Goal: Information Seeking & Learning: Compare options

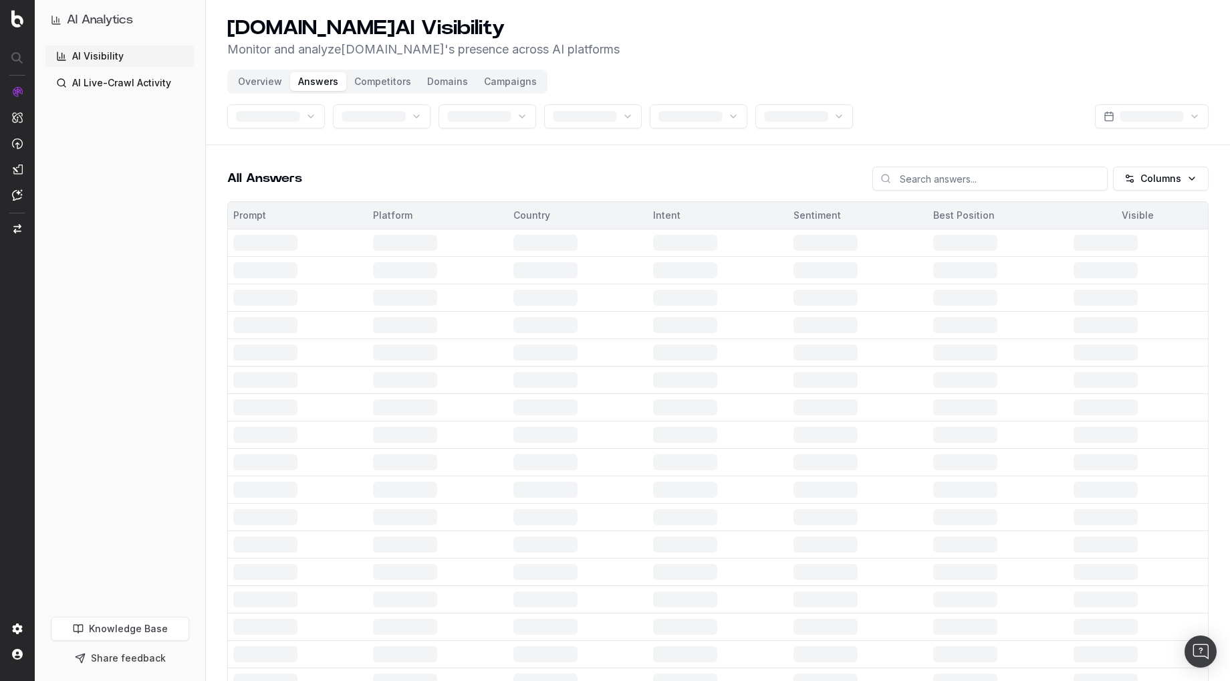
drag, startPoint x: 215, startPoint y: 167, endPoint x: 320, endPoint y: 114, distance: 117.5
click at [253, 80] on button "Overview" at bounding box center [260, 81] width 60 height 19
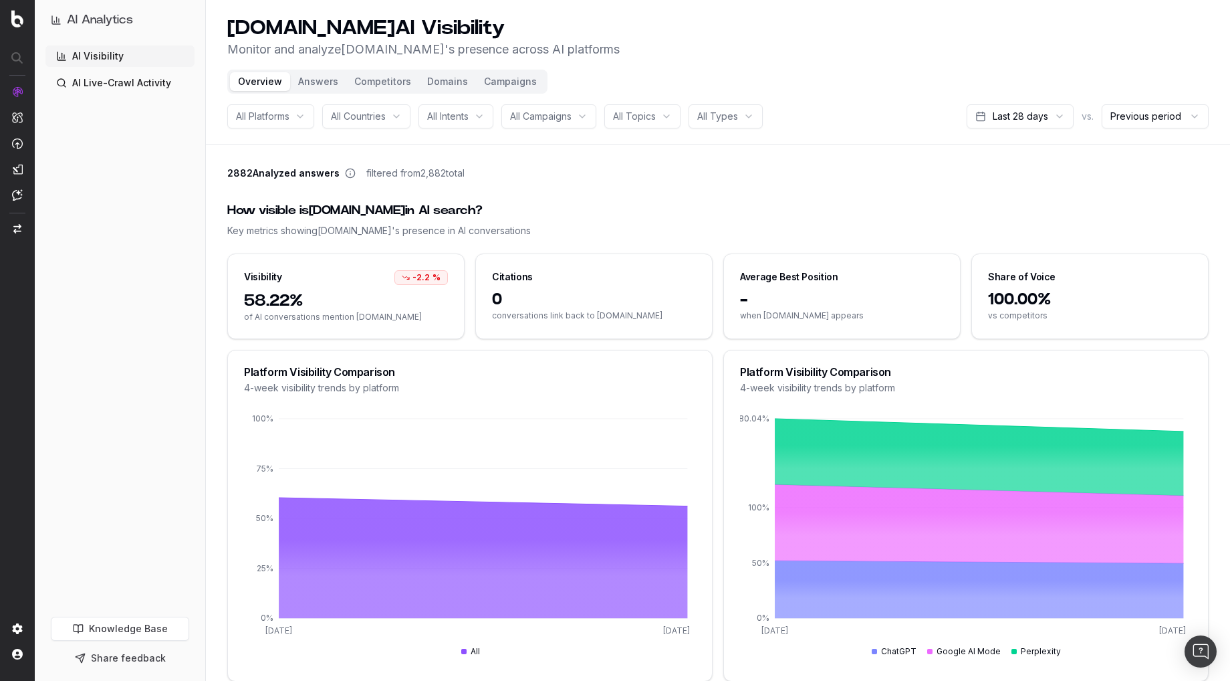
click at [448, 83] on button "Domains" at bounding box center [447, 81] width 57 height 19
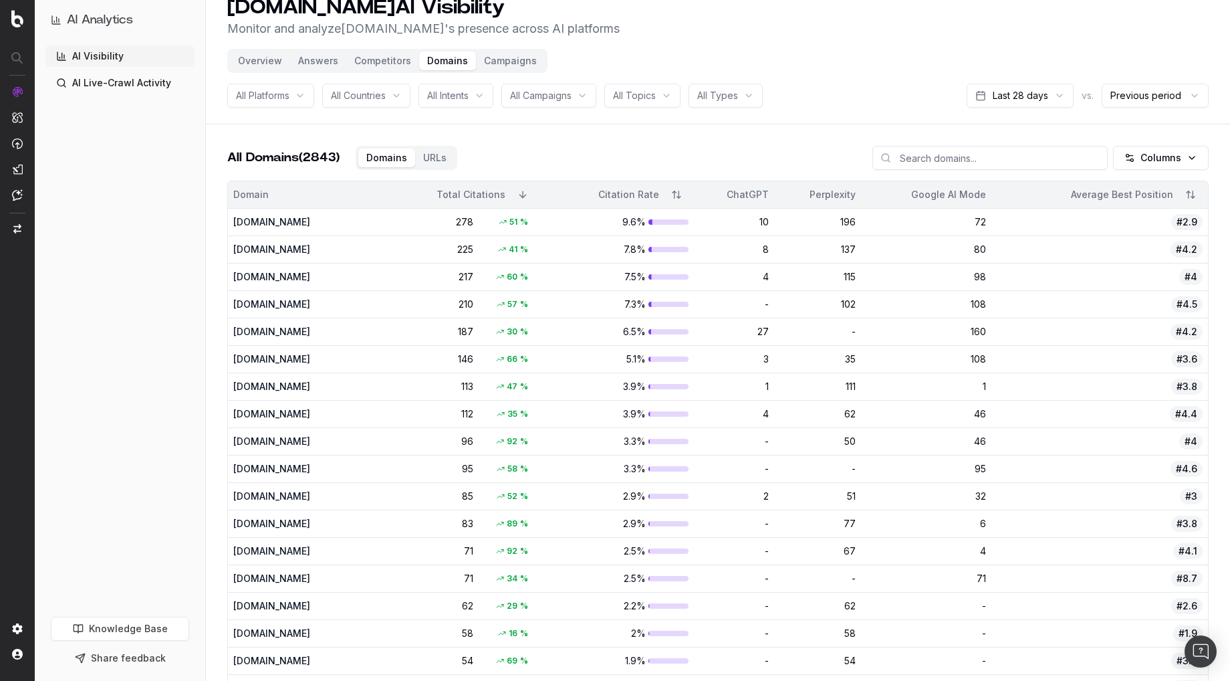
scroll to position [23, 0]
click at [255, 56] on button "Overview" at bounding box center [260, 58] width 60 height 19
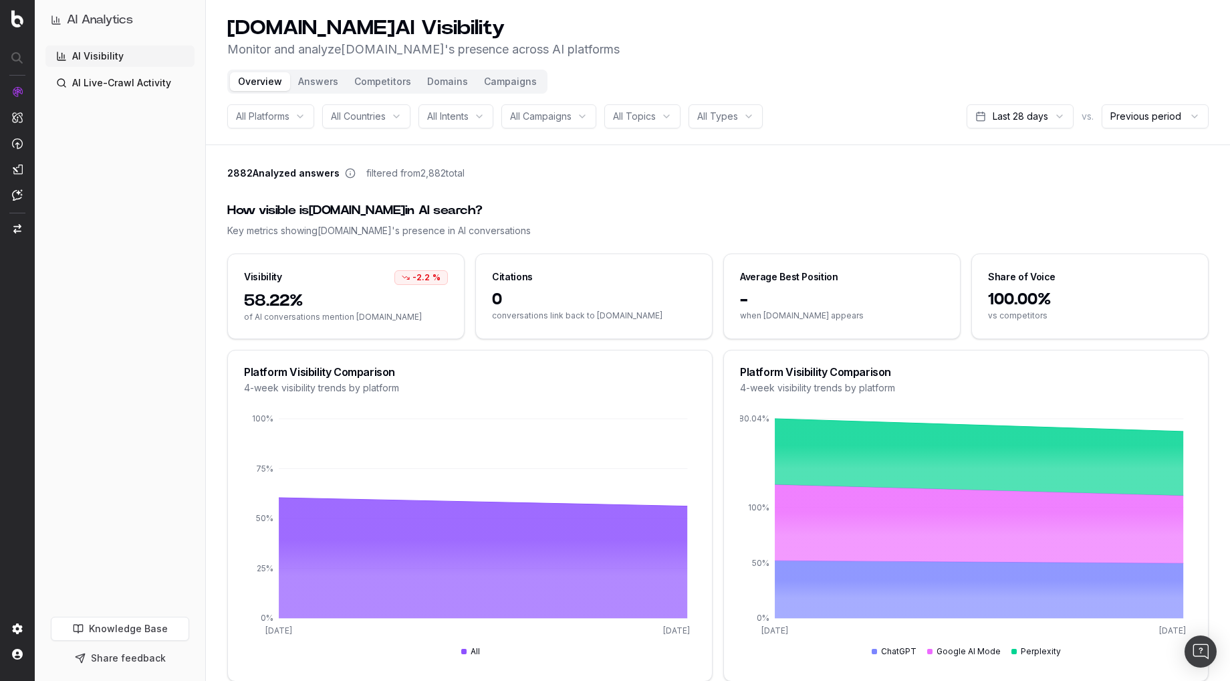
click at [586, 187] on div "How visible is [DOMAIN_NAME] in AI search? Key metrics showing [DOMAIN_NAME] 's…" at bounding box center [718, 219] width 982 height 68
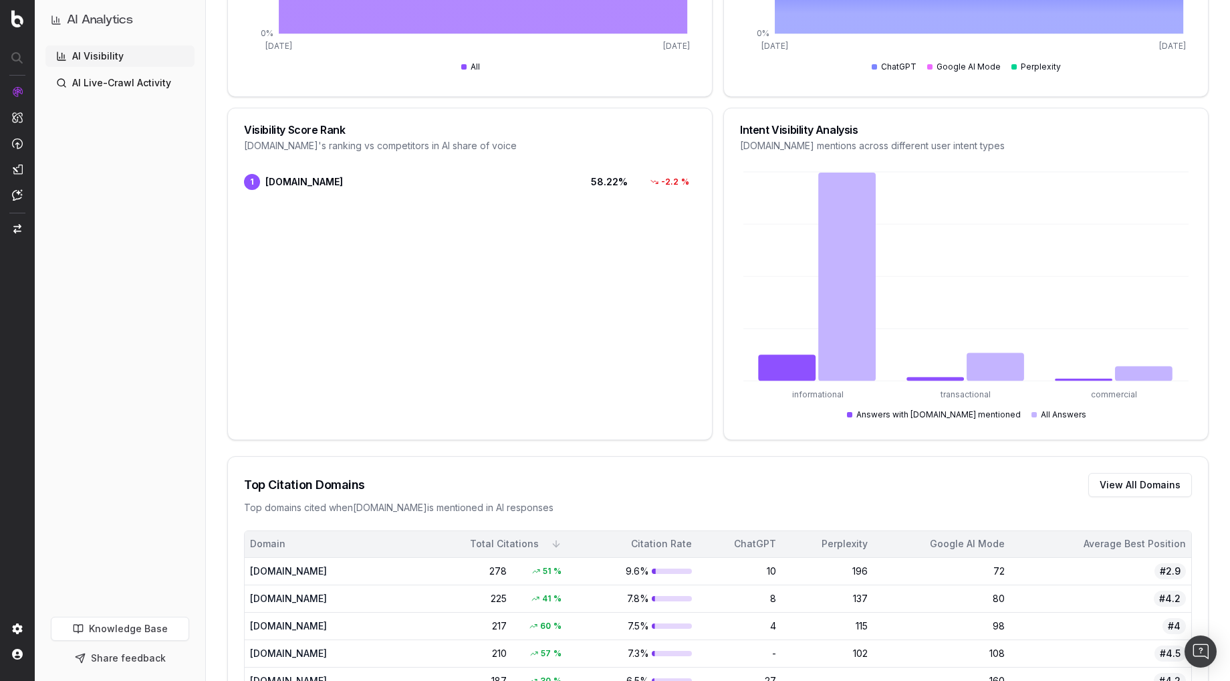
scroll to position [579, 0]
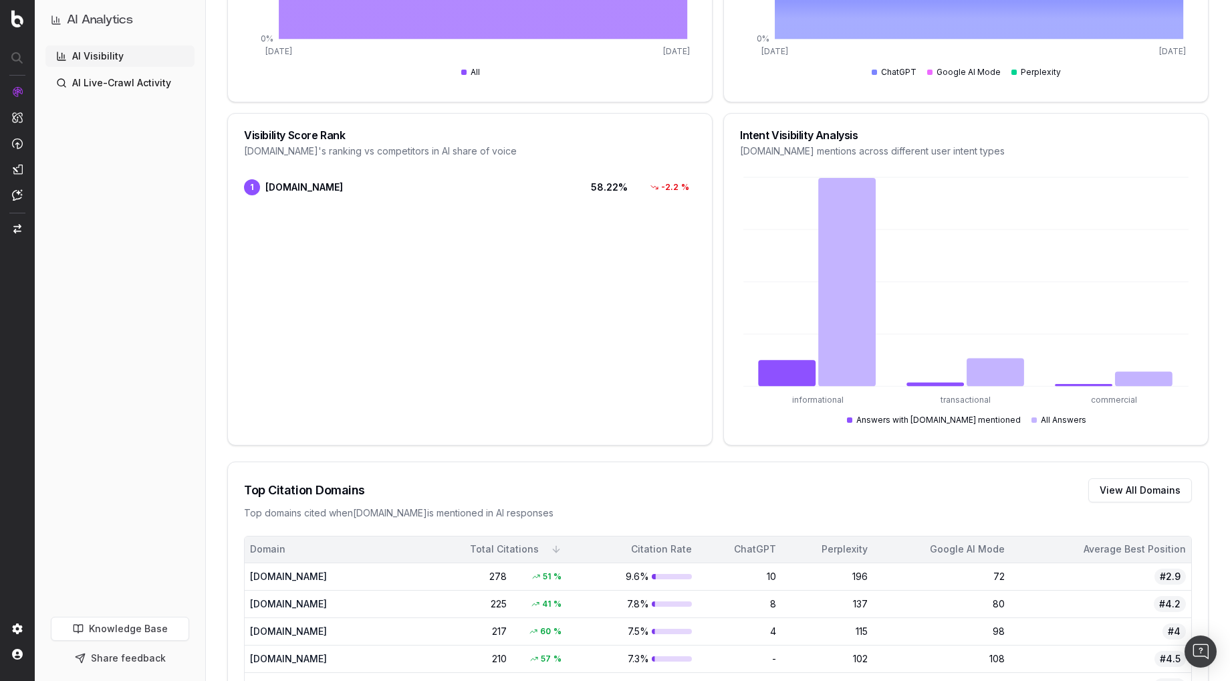
click at [175, 317] on div "AI Visibility AI Live-Crawl Activity" at bounding box center [119, 328] width 149 height 566
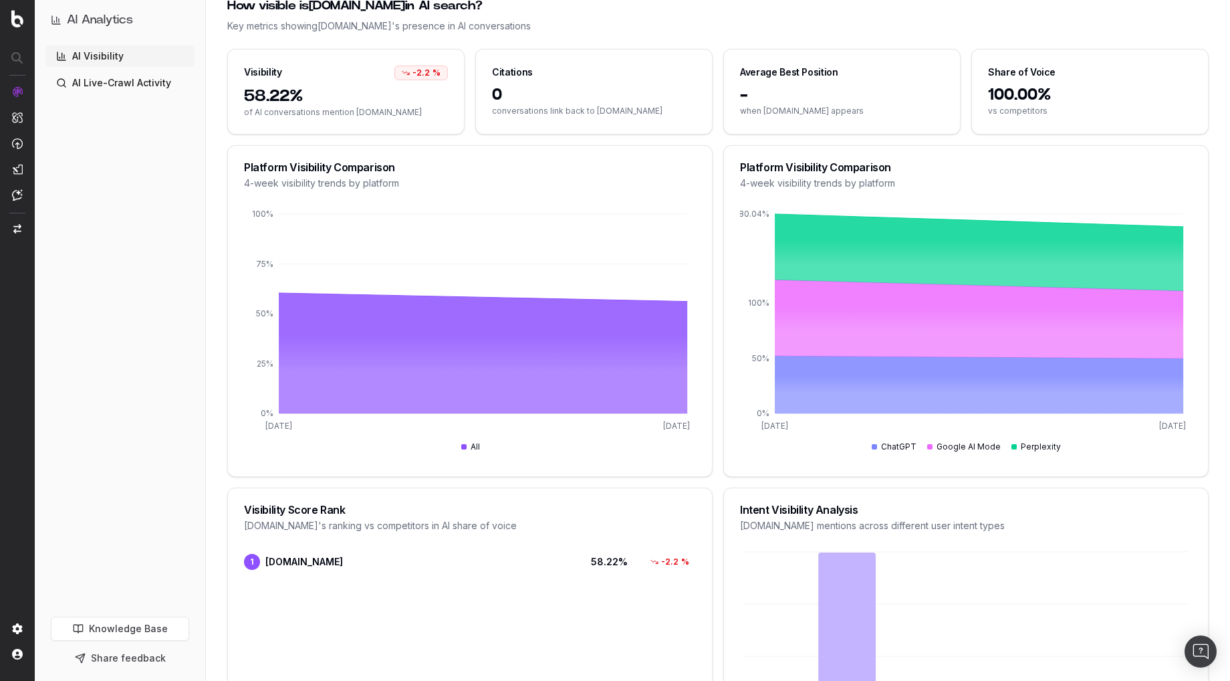
scroll to position [0, 0]
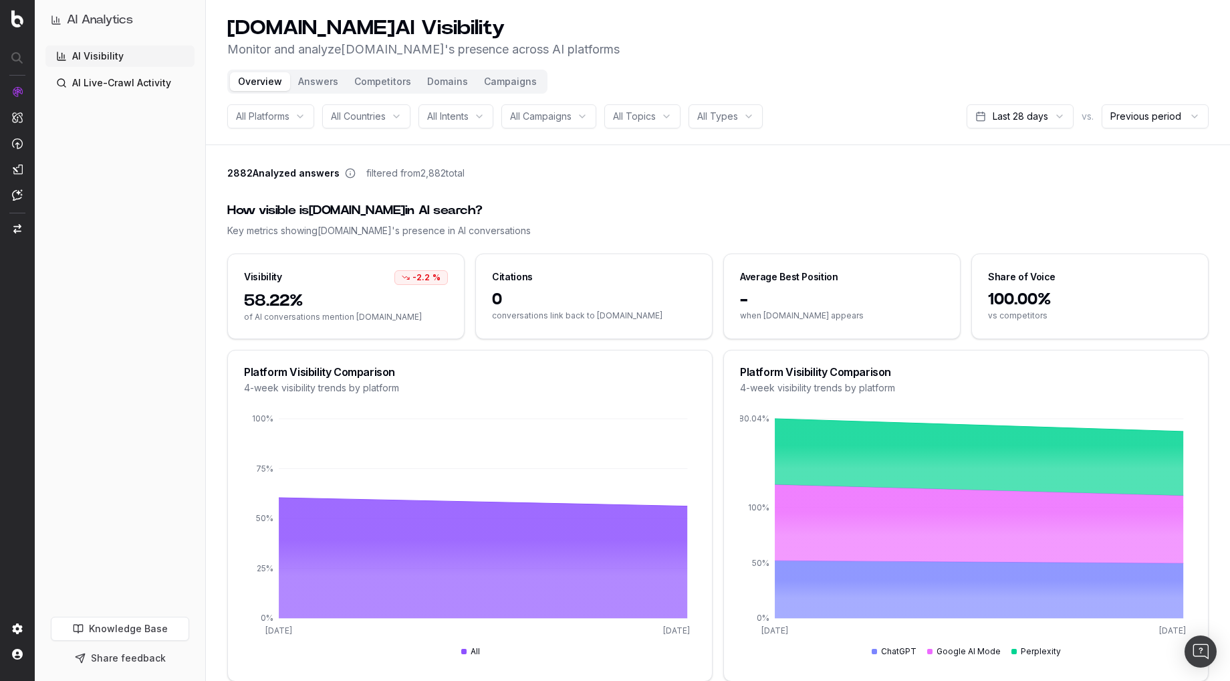
drag, startPoint x: 223, startPoint y: 271, endPoint x: 312, endPoint y: 173, distance: 131.6
click at [481, 181] on div "2882 Analyzed answers filtered from 2,882 total" at bounding box center [718, 176] width 982 height 19
click at [372, 81] on button "Competitors" at bounding box center [382, 81] width 73 height 19
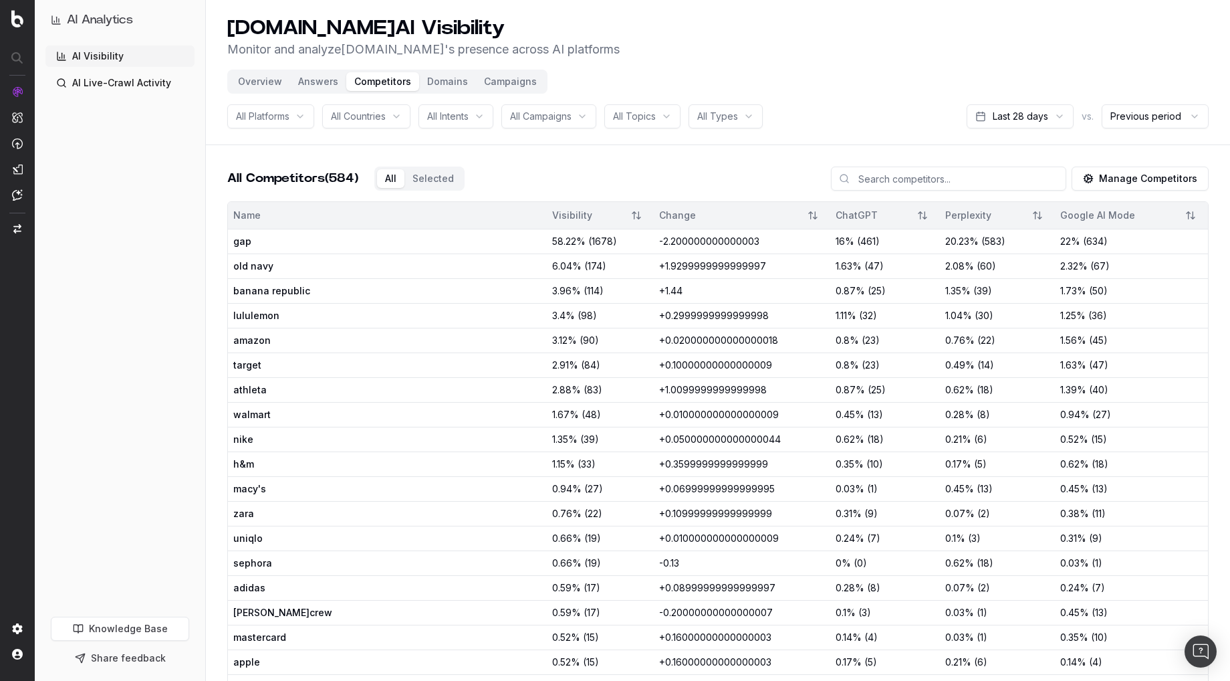
drag, startPoint x: 471, startPoint y: 154, endPoint x: 464, endPoint y: 158, distance: 8.4
drag, startPoint x: 742, startPoint y: 177, endPoint x: 970, endPoint y: 173, distance: 228.1
click at [748, 177] on div "All Competitors (584) All Selected Manage Competitors" at bounding box center [718, 184] width 982 height 35
click at [1127, 183] on button "Manage Competitors" at bounding box center [1140, 179] width 137 height 24
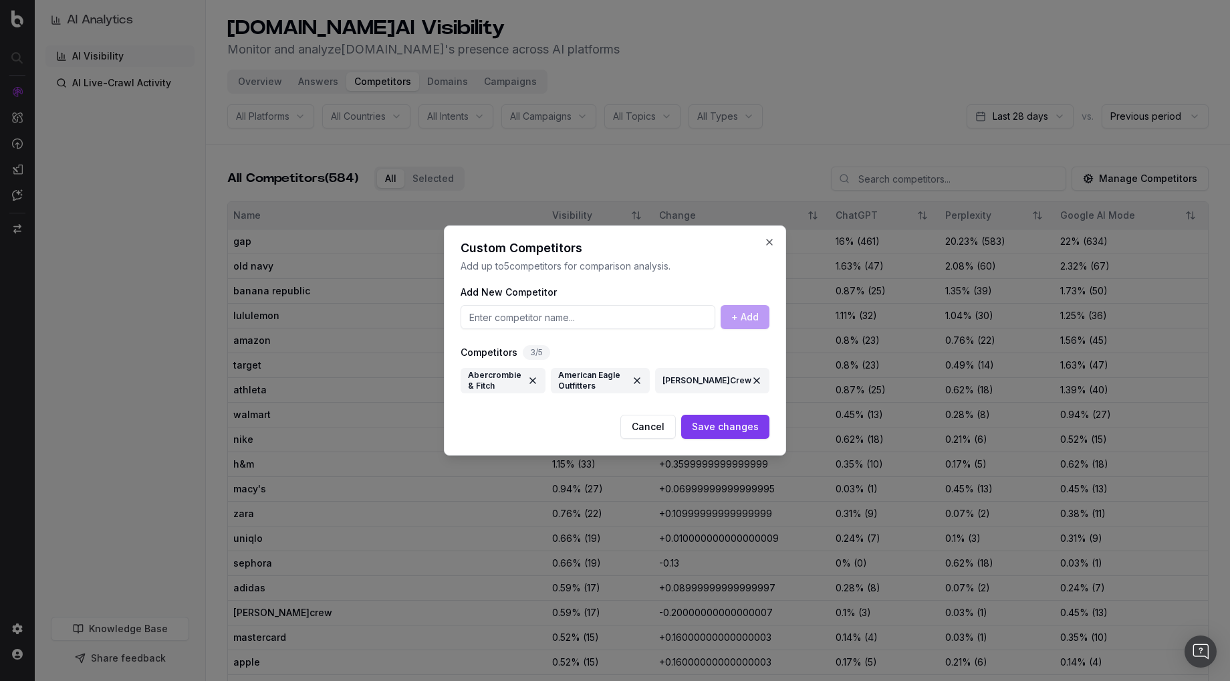
drag, startPoint x: 598, startPoint y: 316, endPoint x: 607, endPoint y: 354, distance: 38.4
click at [598, 316] on input at bounding box center [588, 317] width 255 height 24
click at [556, 418] on div "Cancel Save changes" at bounding box center [615, 427] width 309 height 24
click at [582, 352] on div "Competitors 3 / 5" at bounding box center [615, 352] width 309 height 15
drag, startPoint x: 549, startPoint y: 428, endPoint x: 554, endPoint y: 417, distance: 11.7
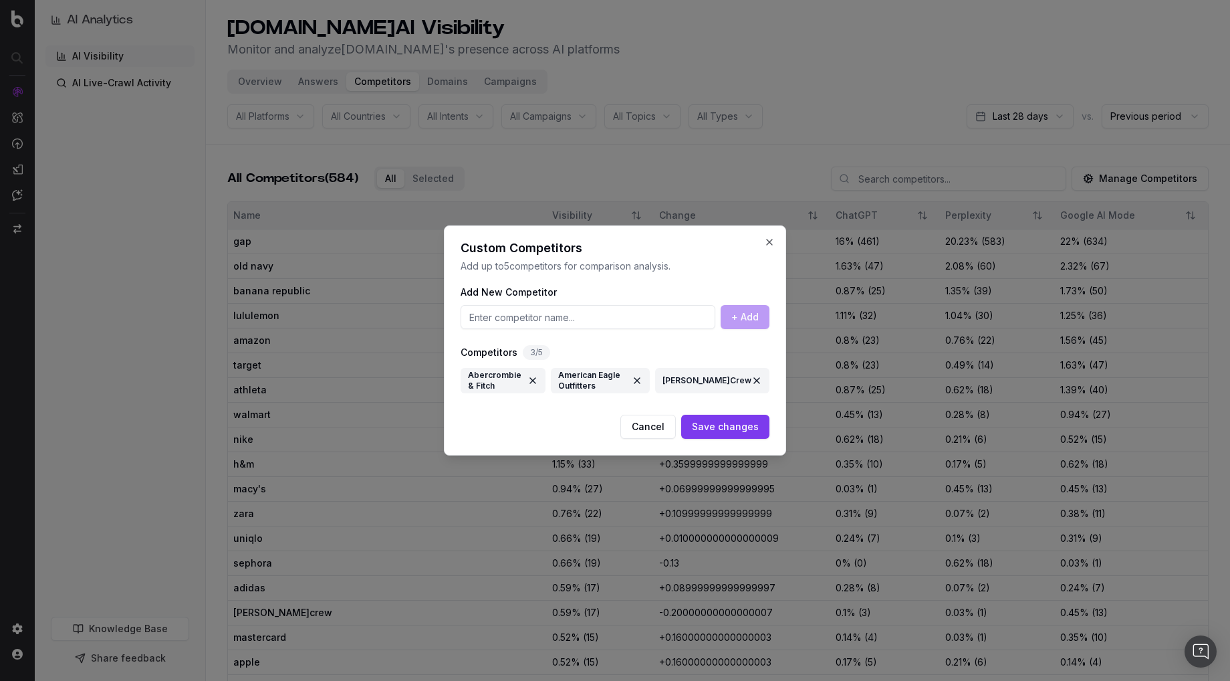
click at [549, 428] on div "Cancel Save changes" at bounding box center [615, 427] width 309 height 24
click at [596, 381] on div "American Eagle Outfitters" at bounding box center [600, 380] width 84 height 24
drag, startPoint x: 596, startPoint y: 413, endPoint x: 607, endPoint y: 406, distance: 12.6
click at [596, 413] on div "Custom Competitors Add up to 5 competitors for comparison analysis. Add New Com…" at bounding box center [615, 340] width 342 height 230
click at [633, 379] on div "American Eagle Outfitters" at bounding box center [600, 380] width 84 height 24
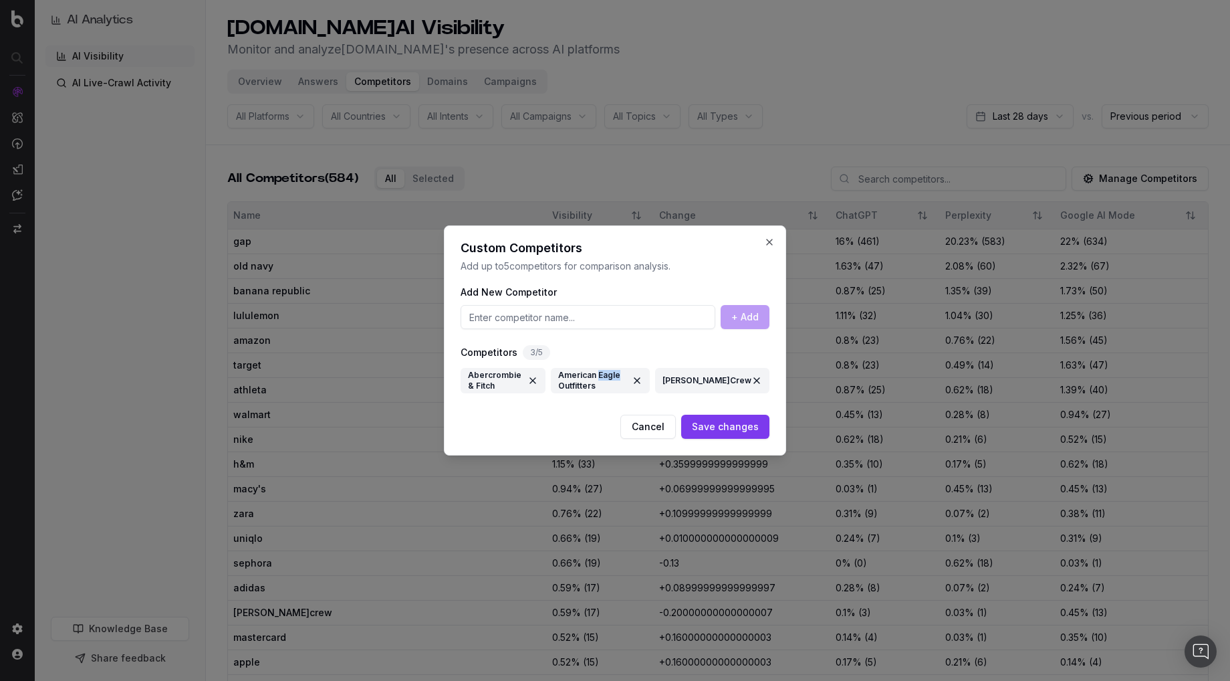
click at [633, 379] on div "American Eagle Outfitters" at bounding box center [600, 380] width 84 height 24
copy div "American Eagle Outfitters"
click at [608, 352] on div "Competitors 3 / 5" at bounding box center [615, 352] width 309 height 15
click at [539, 351] on div "3 / 5" at bounding box center [536, 352] width 27 height 15
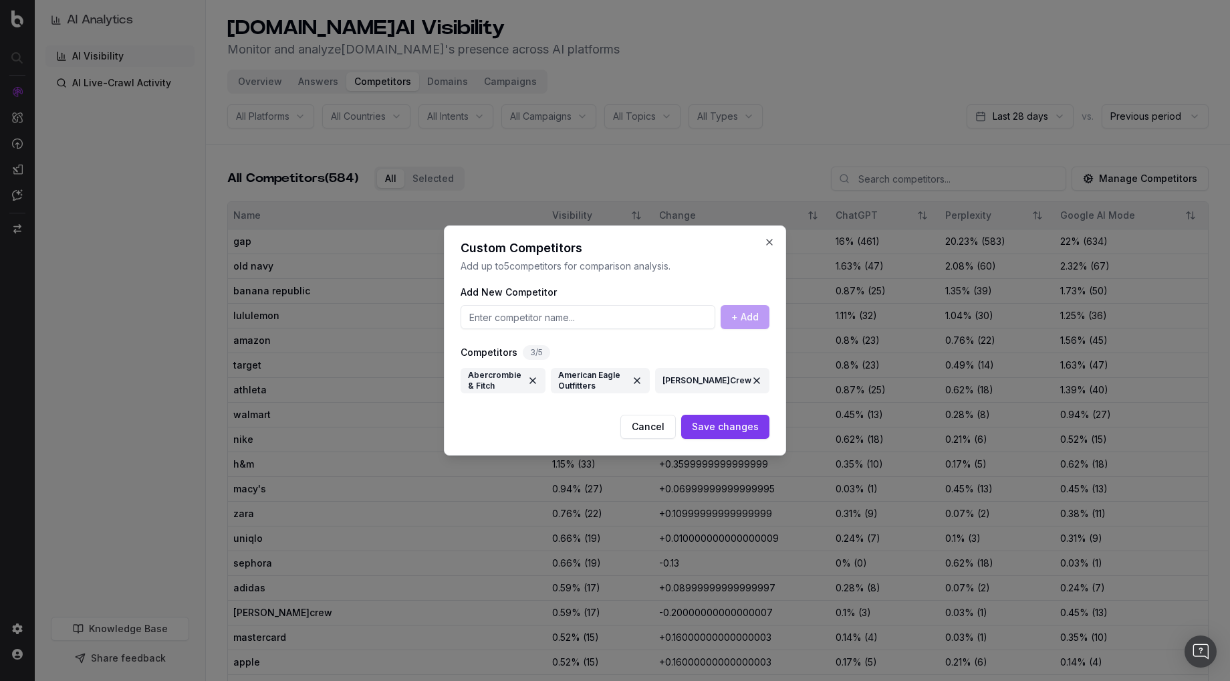
click at [570, 326] on input at bounding box center [588, 317] width 255 height 24
drag, startPoint x: 574, startPoint y: 417, endPoint x: 584, endPoint y: 417, distance: 10.1
click at [578, 417] on div "Cancel Save changes" at bounding box center [615, 427] width 309 height 24
click at [594, 317] on input at bounding box center [588, 317] width 255 height 24
drag, startPoint x: 651, startPoint y: 425, endPoint x: 374, endPoint y: 230, distance: 338.8
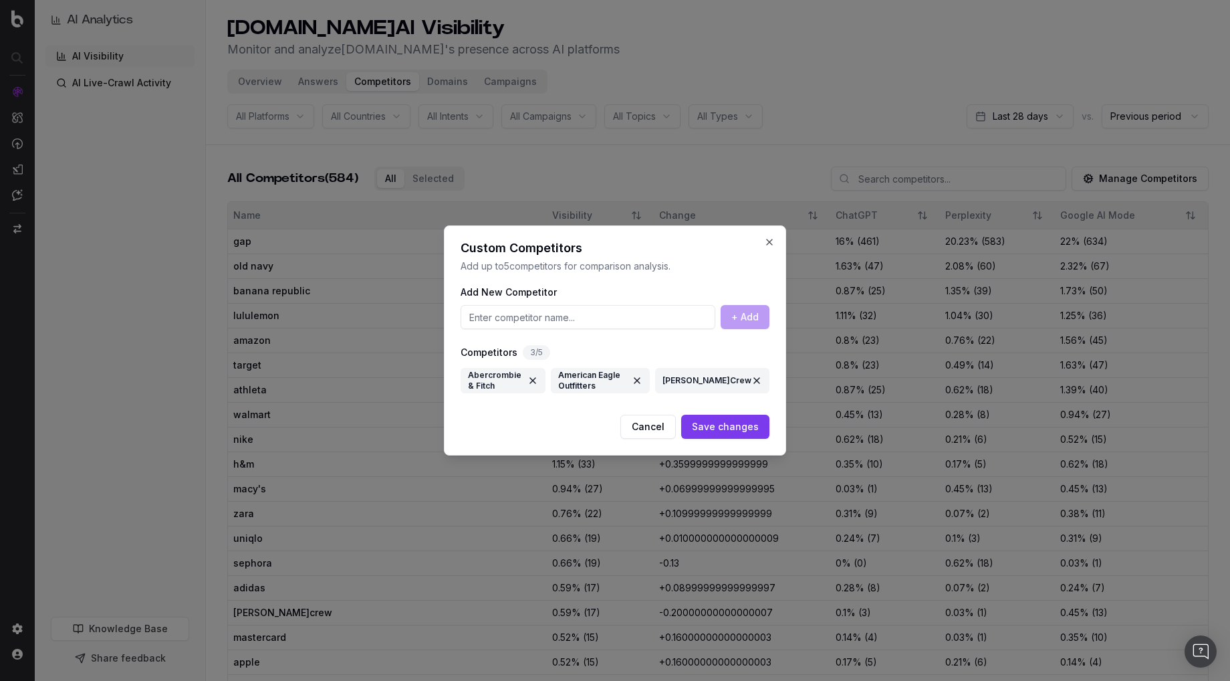
click at [650, 425] on button "Cancel" at bounding box center [649, 427] width 56 height 24
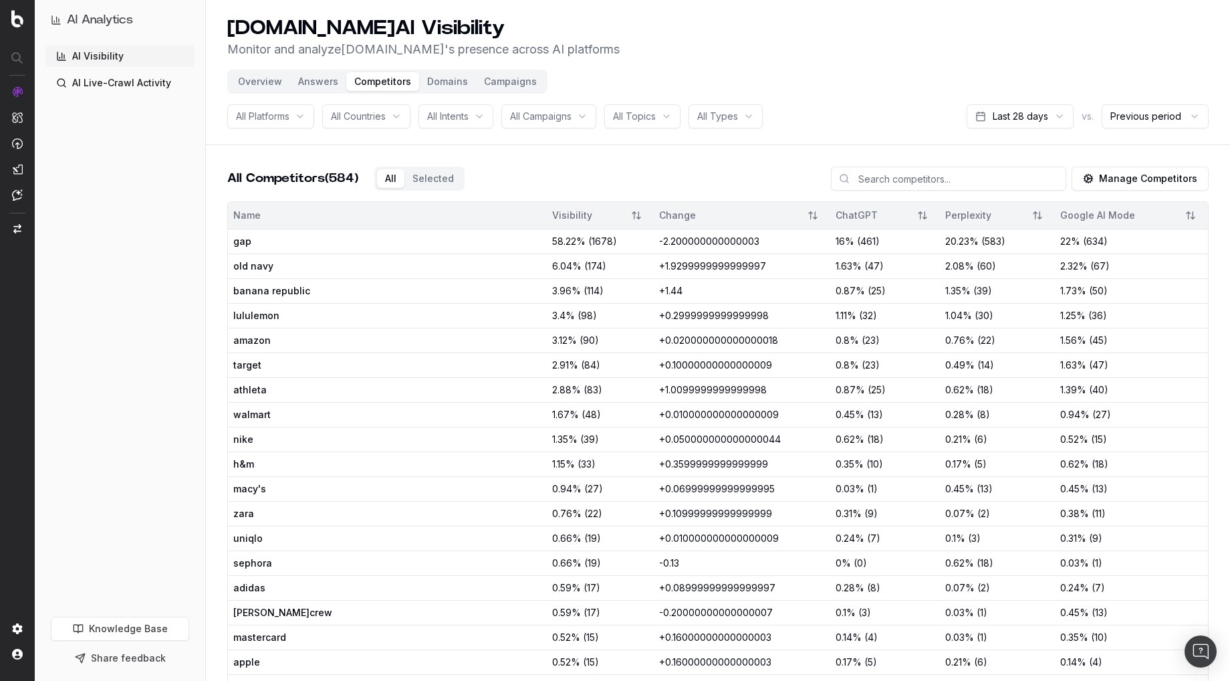
click at [264, 79] on button "Overview" at bounding box center [260, 81] width 60 height 19
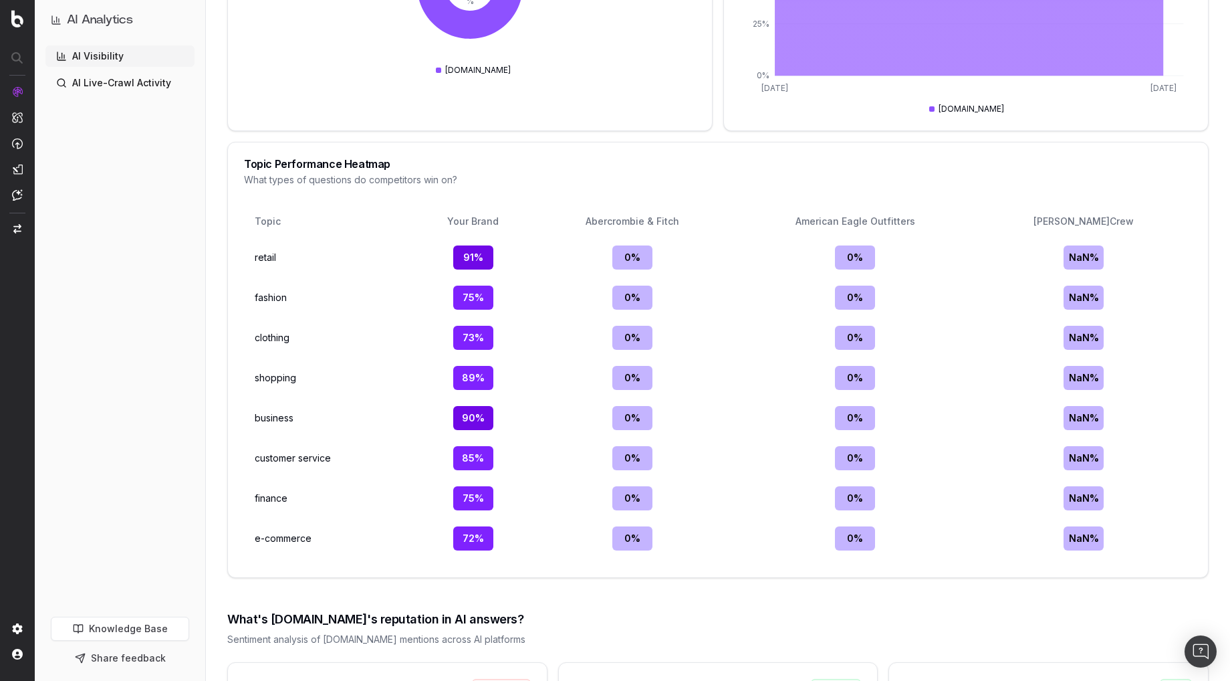
scroll to position [1796, 0]
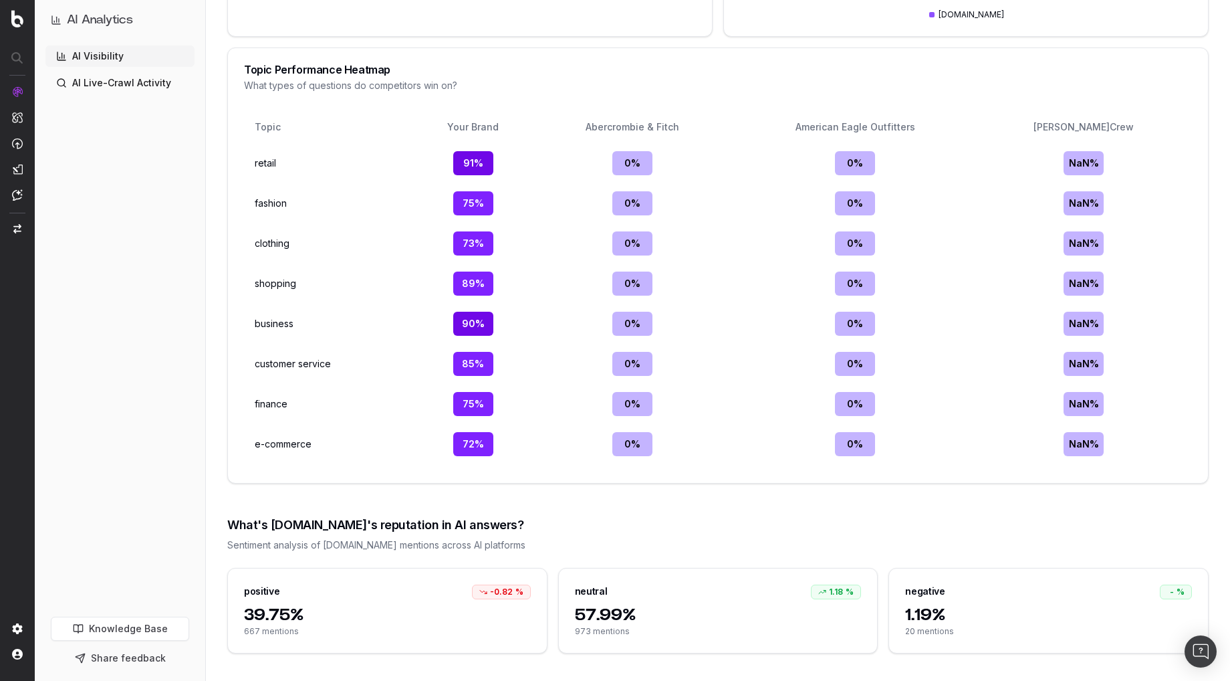
click at [1017, 609] on span "1.19%" at bounding box center [1048, 614] width 287 height 21
click at [960, 607] on span "1.19%" at bounding box center [1048, 614] width 287 height 21
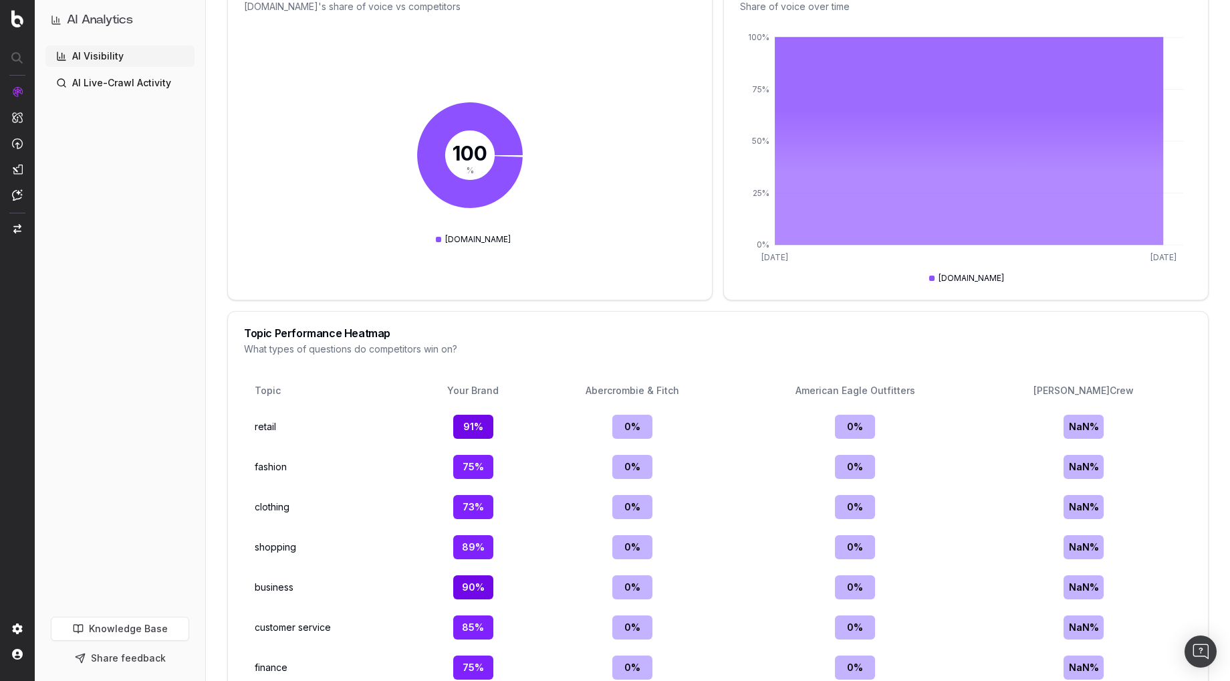
scroll to position [1213, 0]
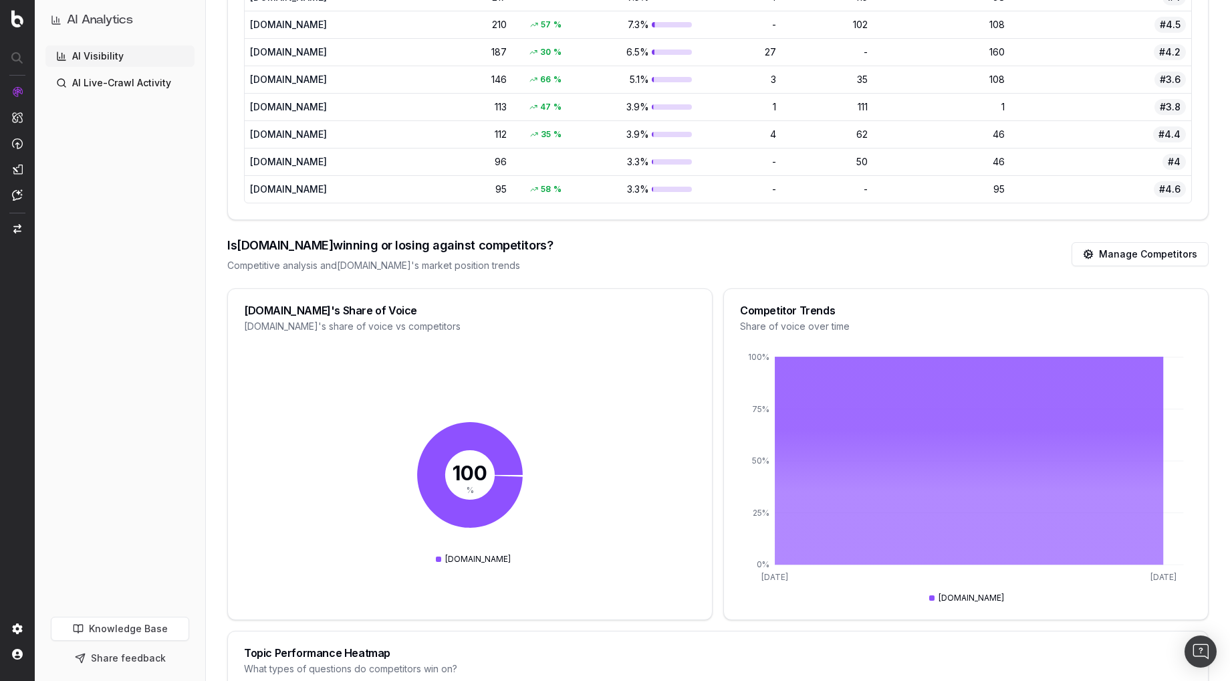
click at [1162, 246] on link "Manage Competitors" at bounding box center [1140, 254] width 137 height 24
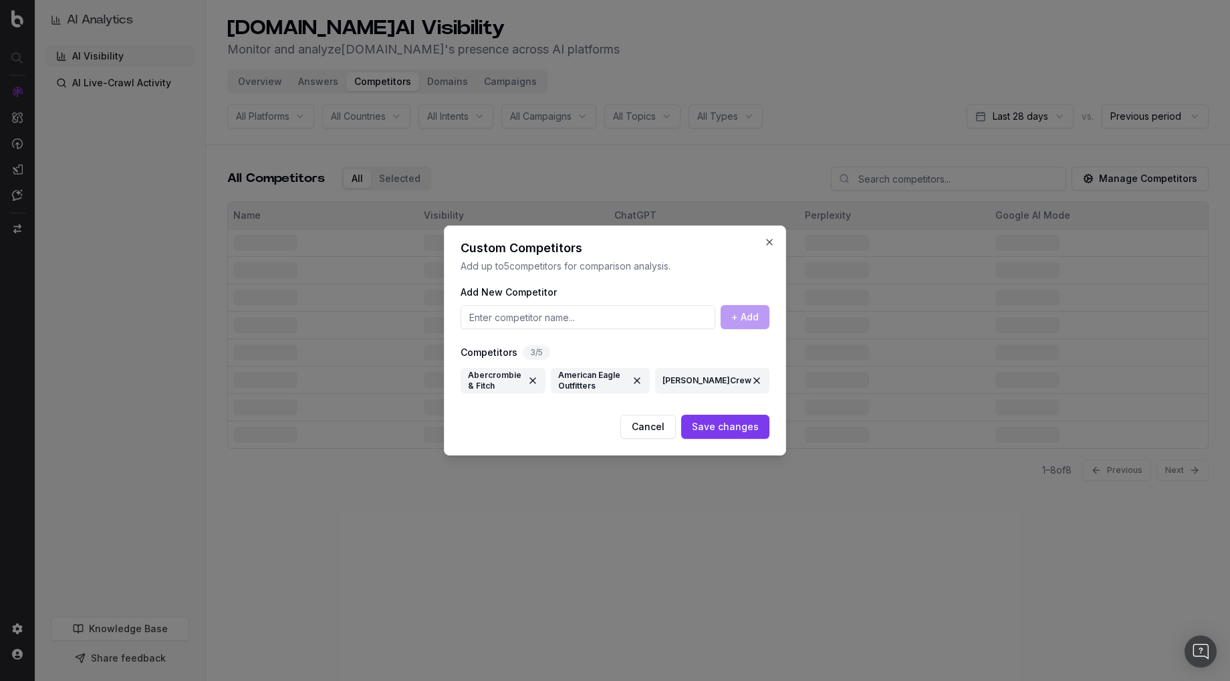
click at [532, 375] on div "Abercrombie & Fitch" at bounding box center [503, 380] width 70 height 24
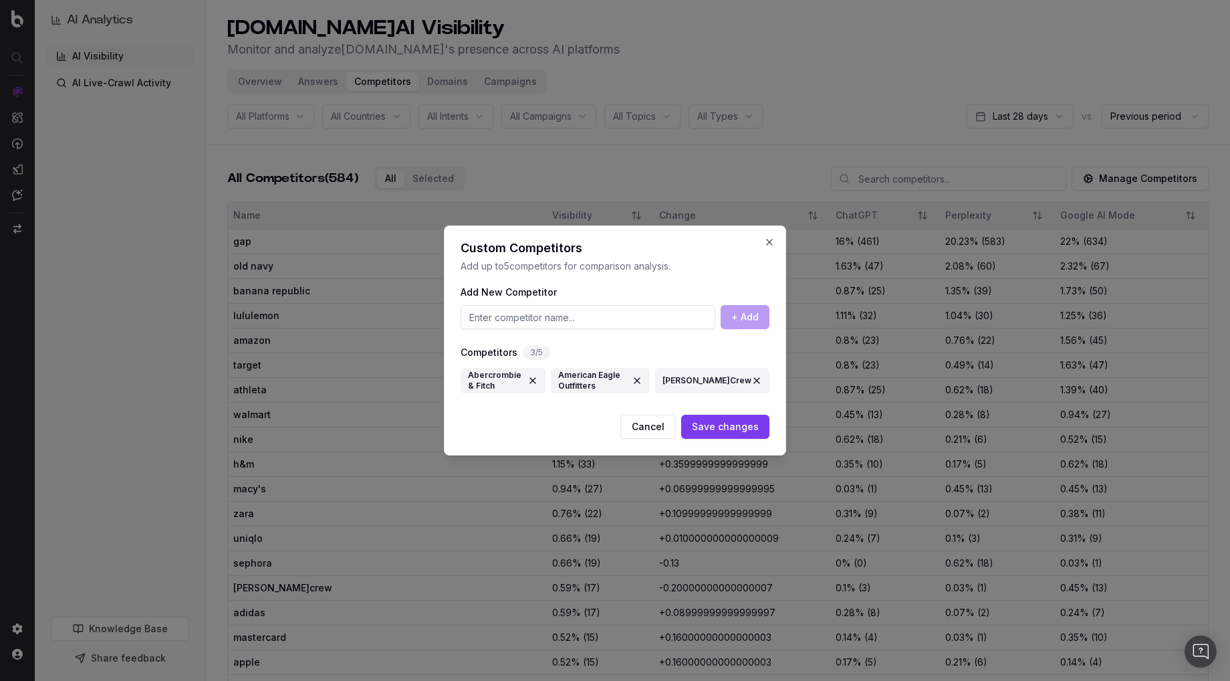
click at [585, 421] on div "Cancel Save changes" at bounding box center [615, 427] width 309 height 24
drag, startPoint x: 649, startPoint y: 425, endPoint x: 624, endPoint y: 416, distance: 26.2
click at [649, 425] on button "Cancel" at bounding box center [649, 427] width 56 height 24
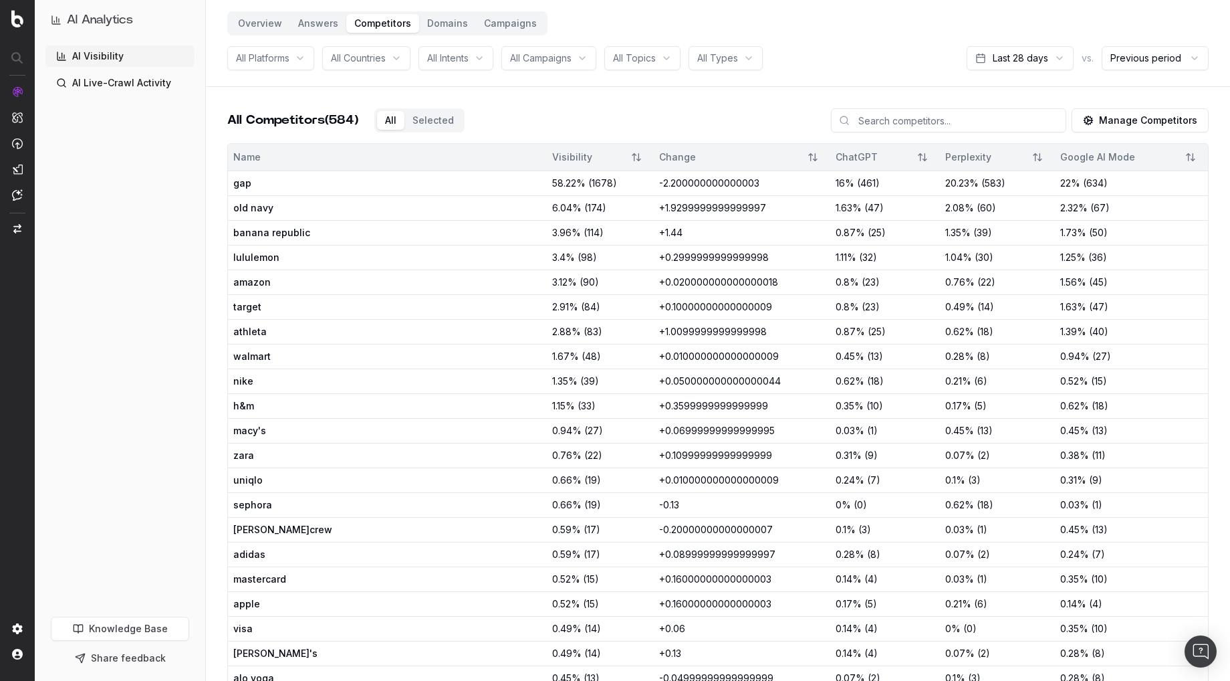
scroll to position [60, 0]
drag, startPoint x: 594, startPoint y: 114, endPoint x: 589, endPoint y: 122, distance: 9.6
click at [594, 114] on div "All Competitors (584) All Selected Manage Competitors" at bounding box center [718, 123] width 982 height 35
click at [1172, 122] on button "Manage Competitors" at bounding box center [1140, 118] width 137 height 24
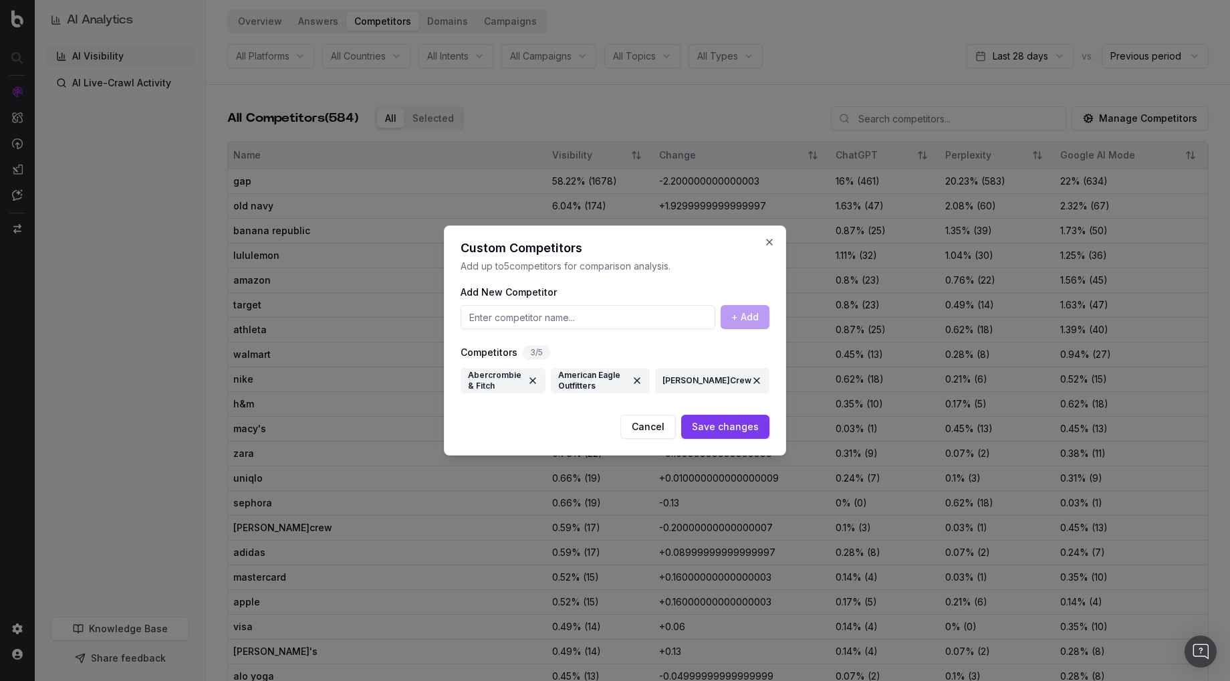
click at [564, 434] on div "Cancel Save changes" at bounding box center [615, 427] width 309 height 24
drag, startPoint x: 649, startPoint y: 436, endPoint x: 611, endPoint y: 433, distance: 38.2
click at [649, 436] on button "Cancel" at bounding box center [649, 427] width 56 height 24
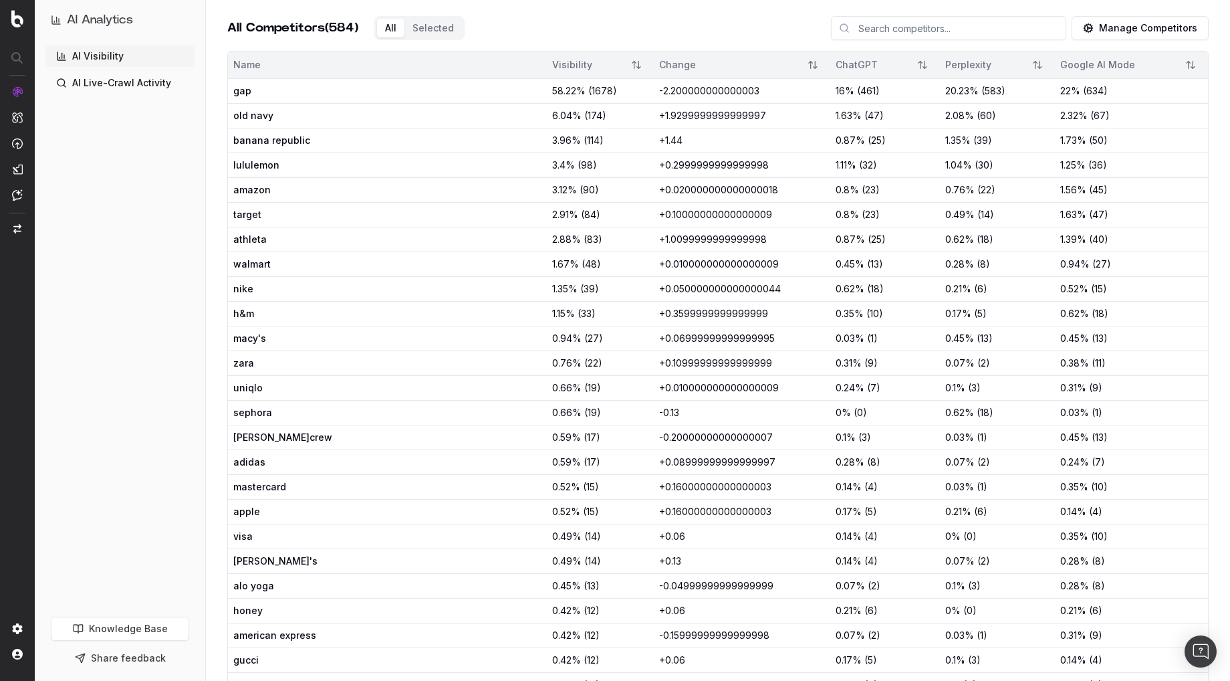
scroll to position [148, 0]
click at [1126, 25] on button "Manage Competitors" at bounding box center [1140, 30] width 137 height 24
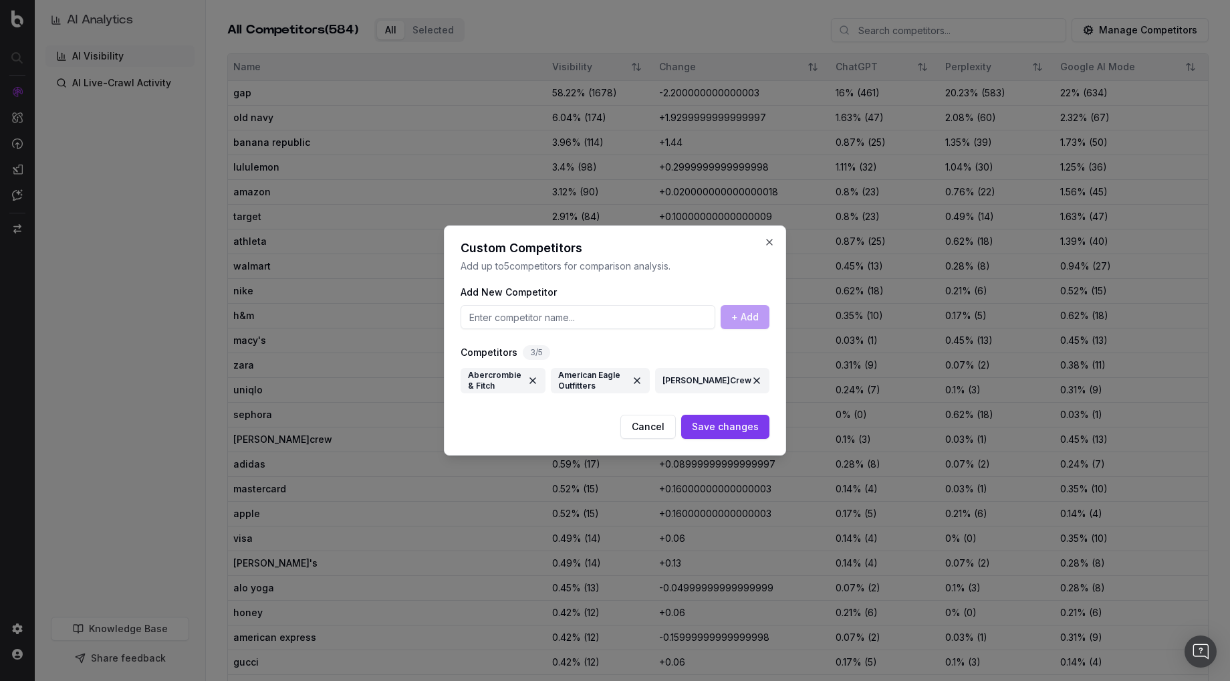
click at [647, 420] on button "Cancel" at bounding box center [649, 427] width 56 height 24
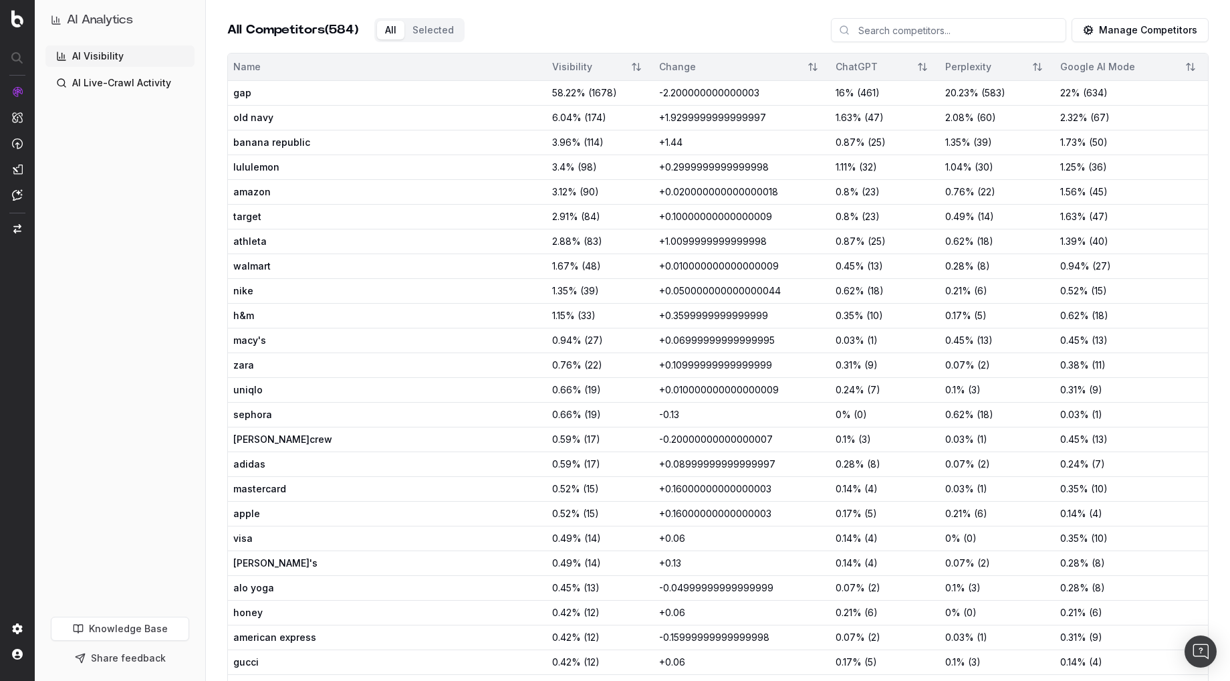
scroll to position [0, 0]
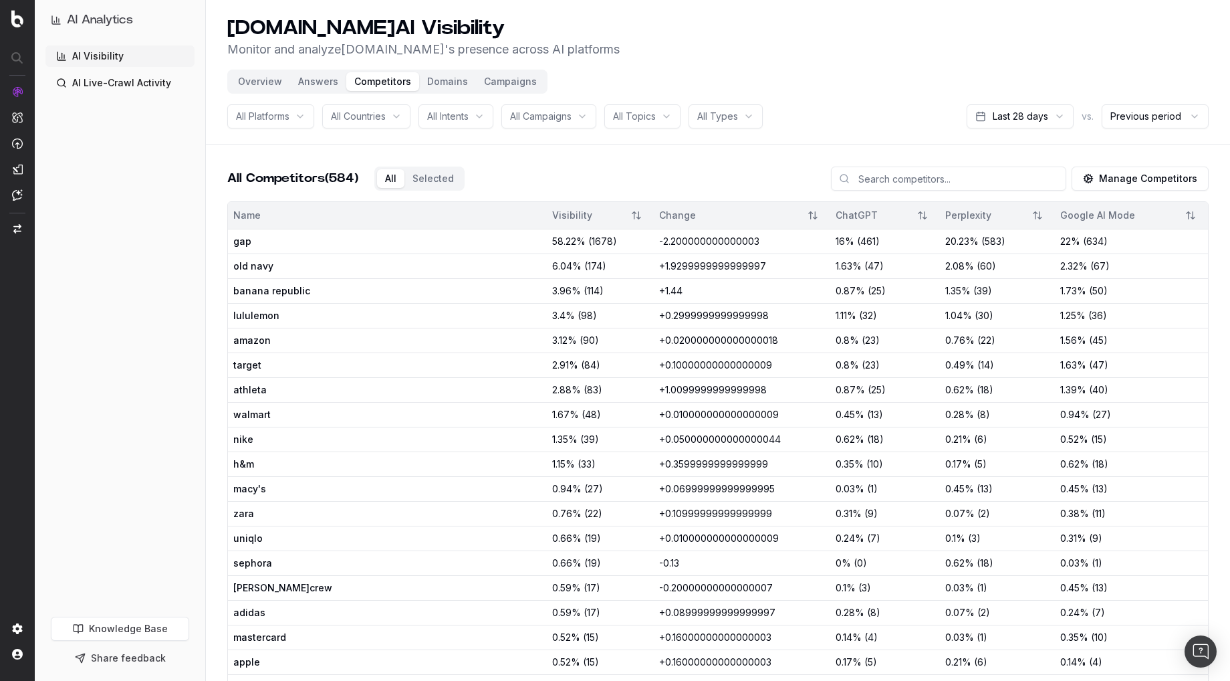
drag, startPoint x: 254, startPoint y: 76, endPoint x: 253, endPoint y: 88, distance: 12.7
click at [254, 76] on button "Overview" at bounding box center [260, 81] width 60 height 19
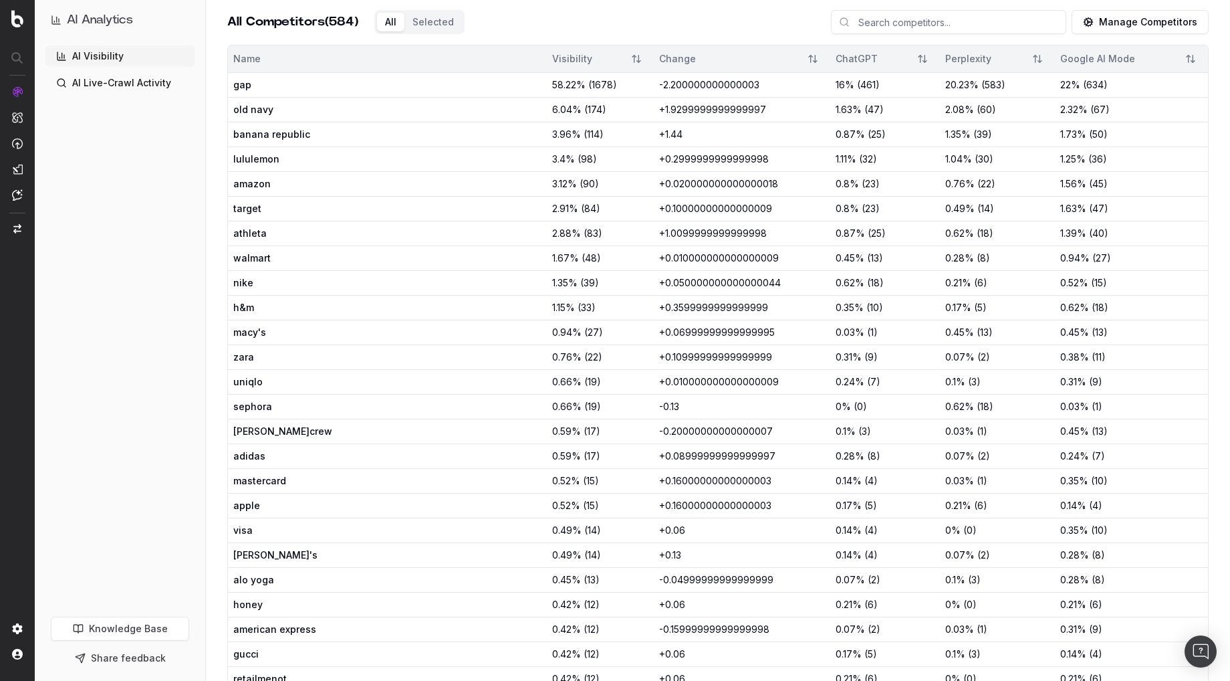
scroll to position [702, 0]
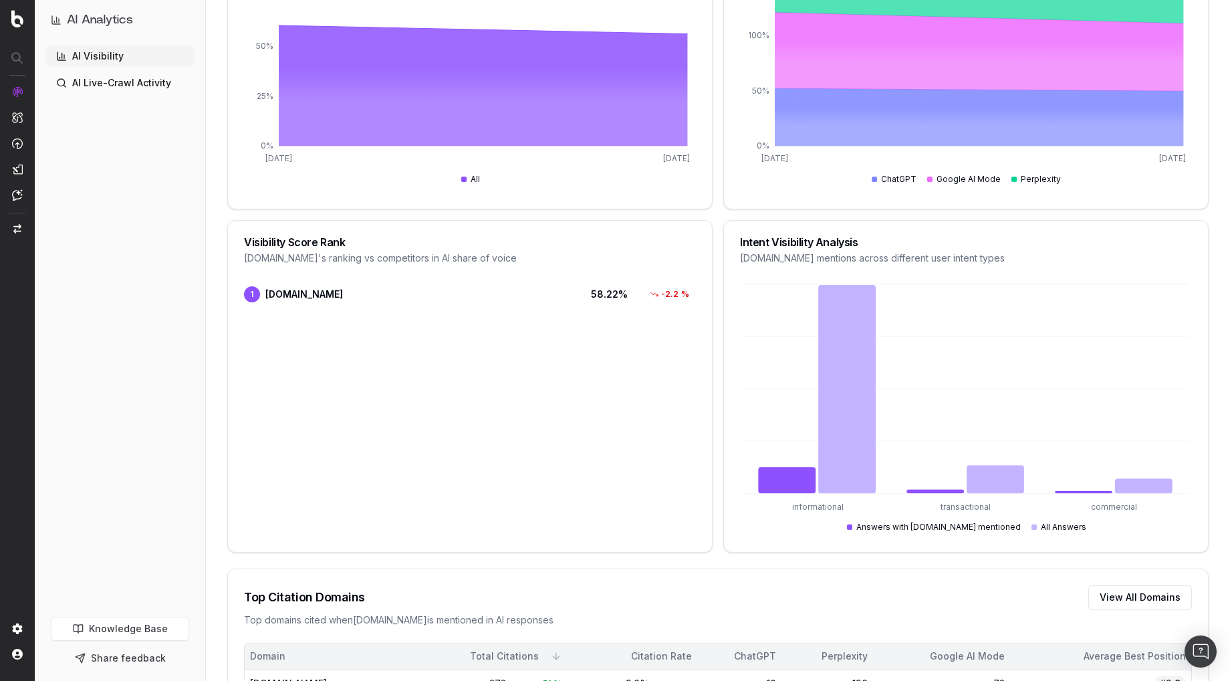
scroll to position [471, 0]
click at [354, 290] on span "1 [DOMAIN_NAME]" at bounding box center [405, 295] width 322 height 16
click at [274, 287] on span "1 [DOMAIN_NAME]" at bounding box center [405, 295] width 322 height 16
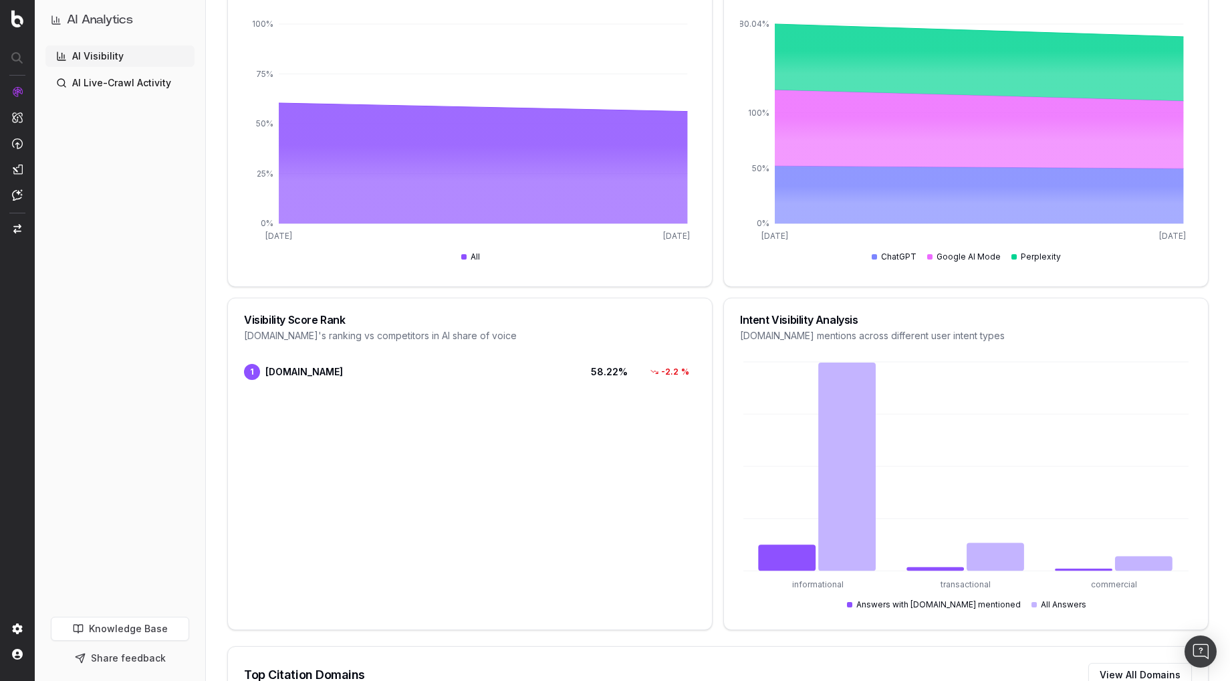
scroll to position [391, 0]
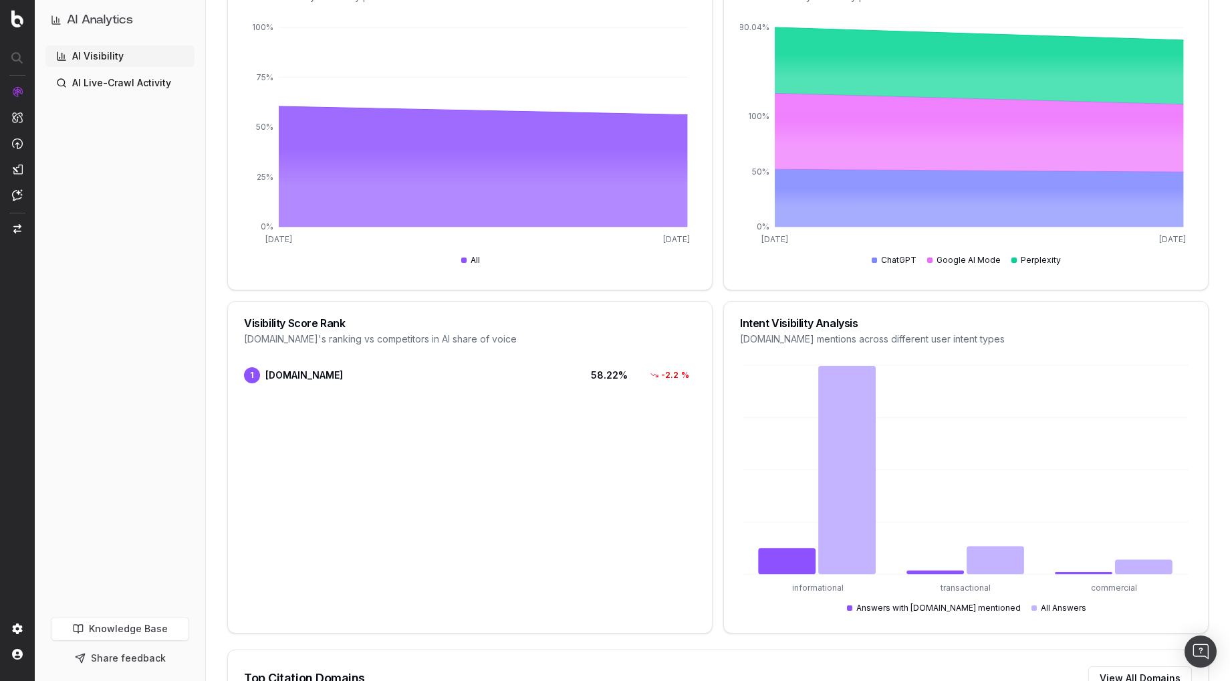
click at [310, 368] on span "1 [DOMAIN_NAME]" at bounding box center [405, 375] width 322 height 16
click at [295, 375] on span "[DOMAIN_NAME]" at bounding box center [304, 374] width 78 height 13
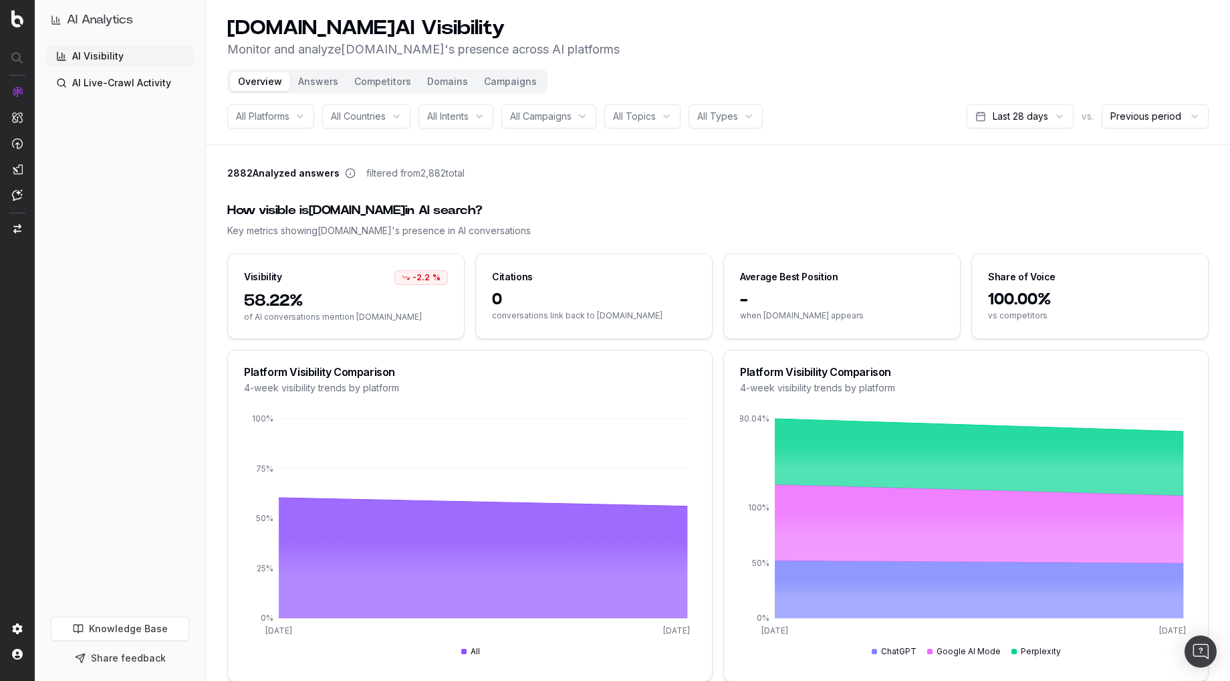
click at [433, 78] on button "Domains" at bounding box center [447, 81] width 57 height 19
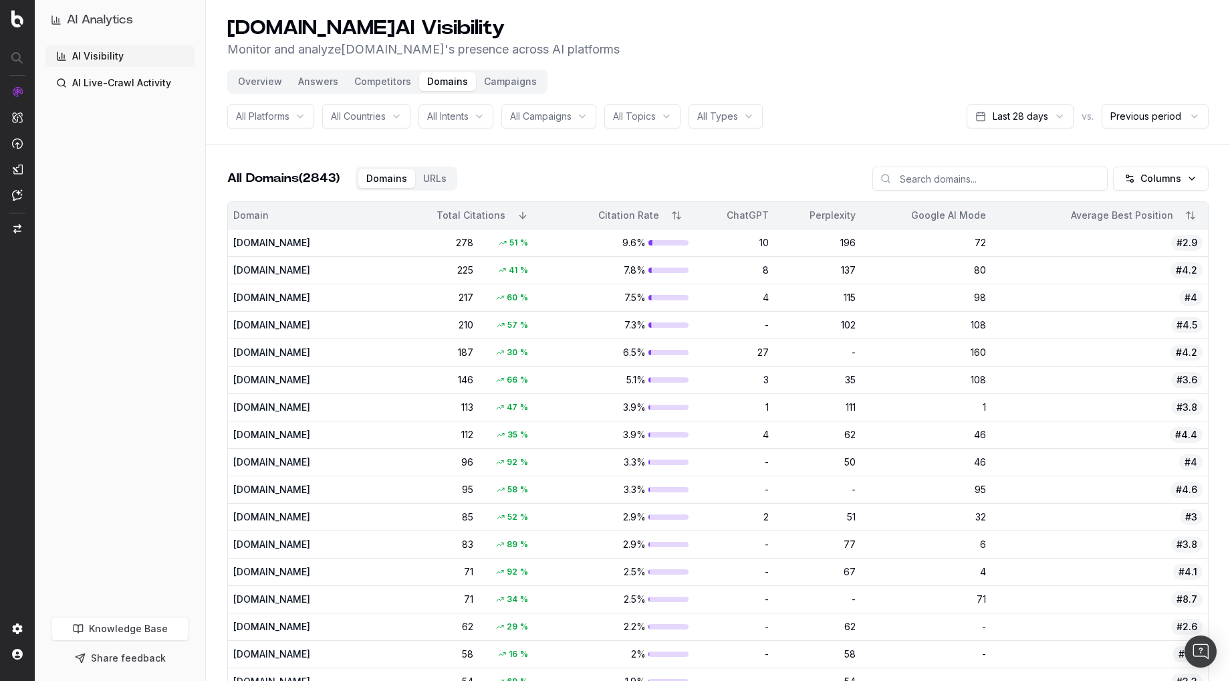
click at [247, 78] on button "Overview" at bounding box center [260, 81] width 60 height 19
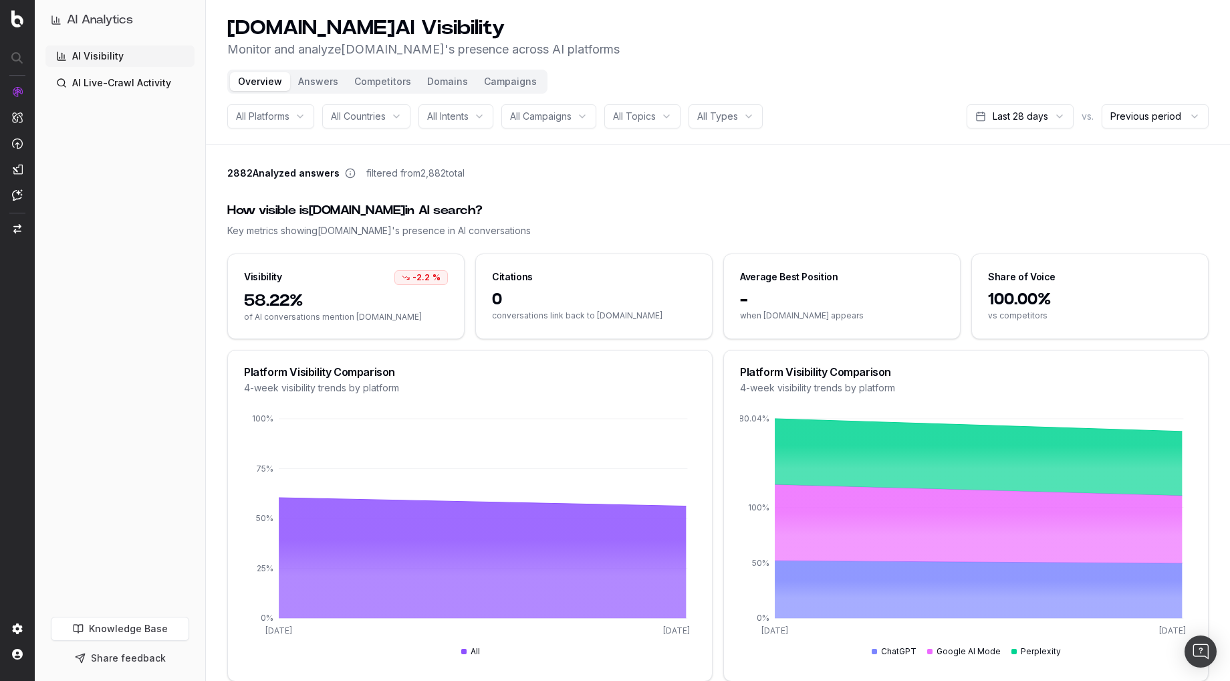
drag, startPoint x: 223, startPoint y: 277, endPoint x: 281, endPoint y: 259, distance: 60.3
drag, startPoint x: 514, startPoint y: 193, endPoint x: 479, endPoint y: 134, distance: 69.3
click at [514, 193] on div "How visible is [DOMAIN_NAME] in AI search? Key metrics showing [DOMAIN_NAME] 's…" at bounding box center [718, 219] width 982 height 68
click at [384, 84] on button "Competitors" at bounding box center [382, 81] width 73 height 19
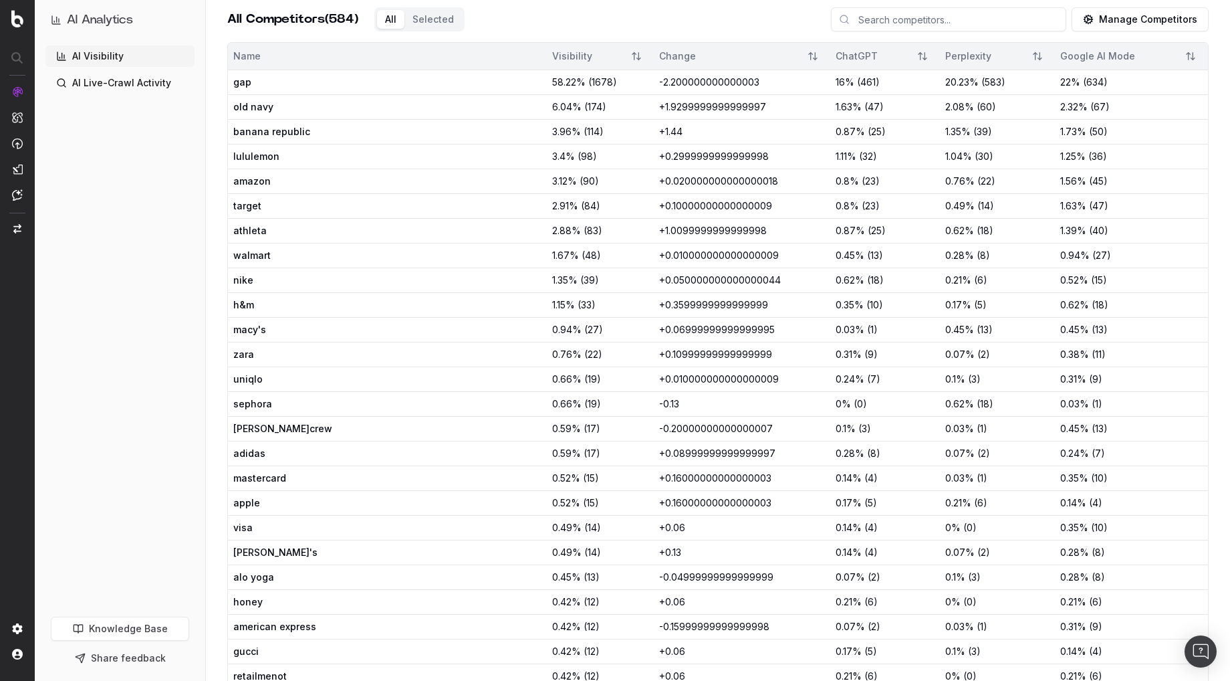
scroll to position [171, 0]
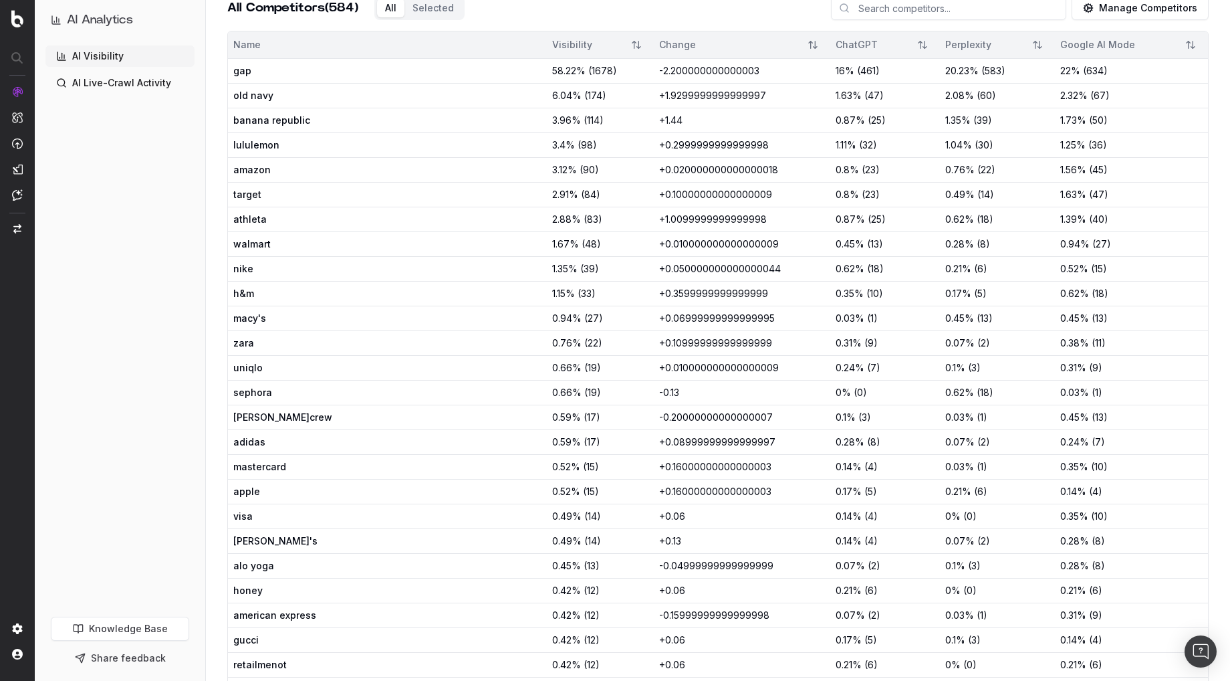
drag, startPoint x: 152, startPoint y: 354, endPoint x: 19, endPoint y: 447, distance: 162.5
click at [152, 354] on div "AI Visibility AI Live-Crawl Activity" at bounding box center [119, 328] width 149 height 566
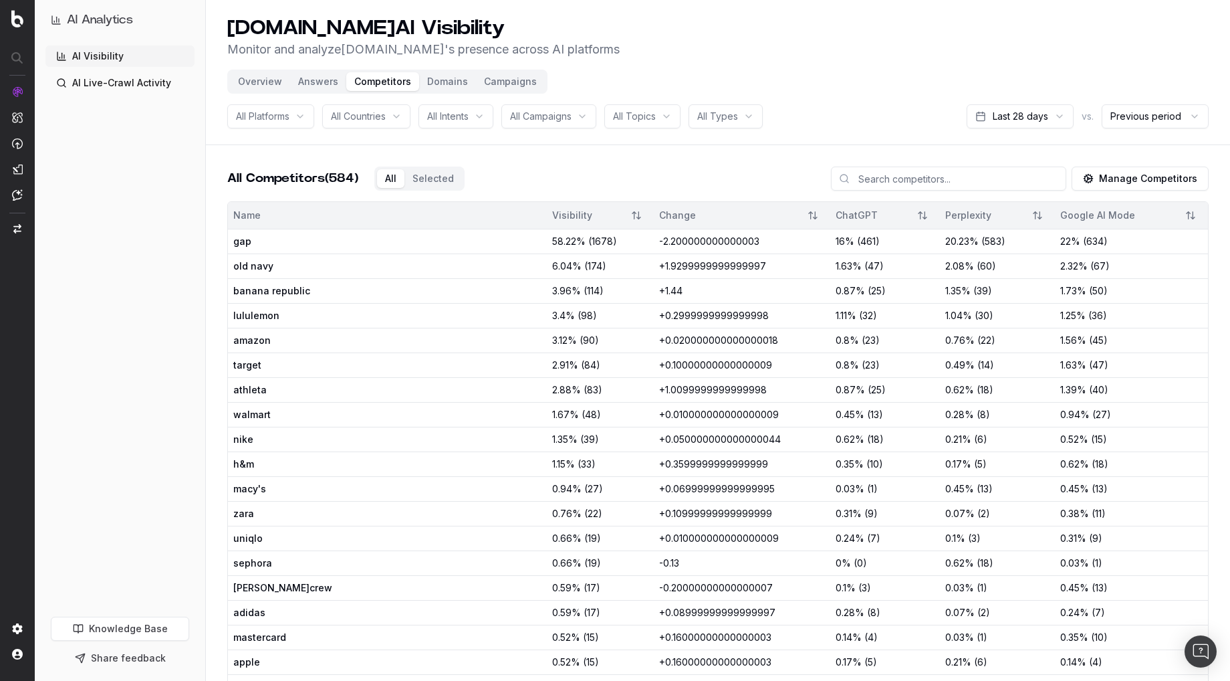
click at [252, 80] on button "Overview" at bounding box center [260, 81] width 60 height 19
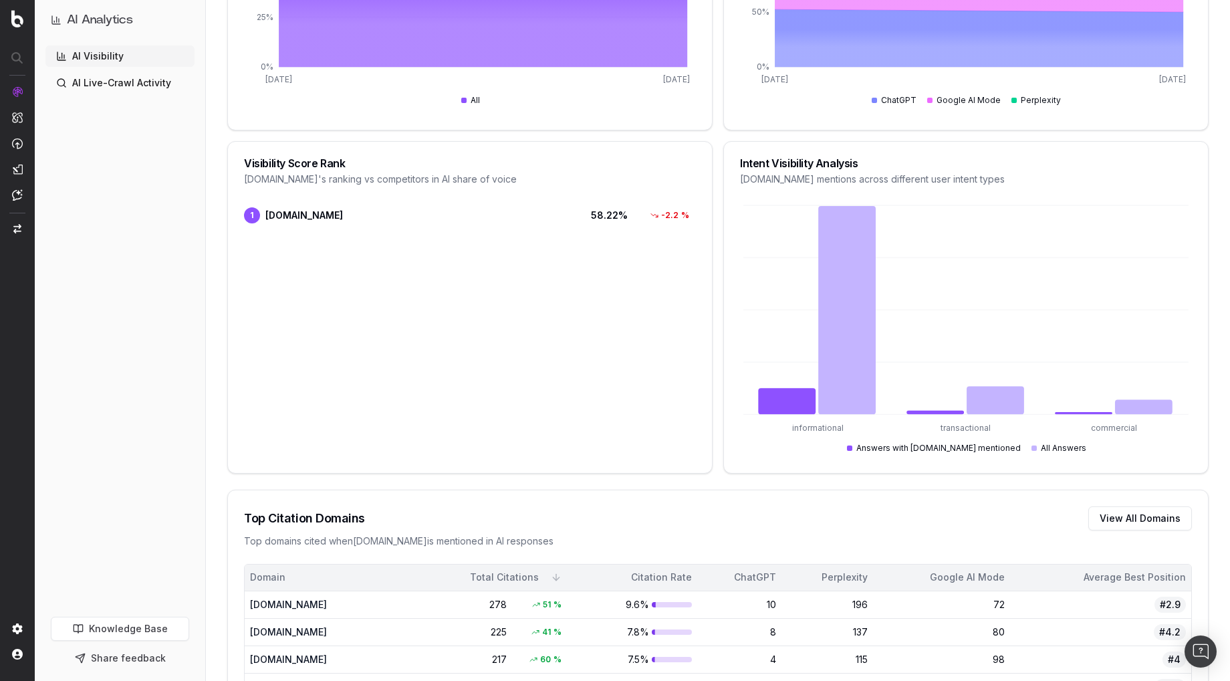
scroll to position [538, 0]
